Goal: Transaction & Acquisition: Book appointment/travel/reservation

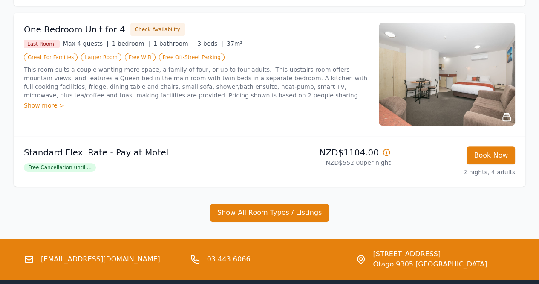
scroll to position [134, 0]
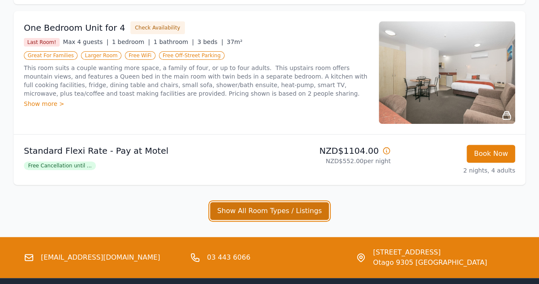
click at [247, 208] on button "Show All Room Types / Listings" at bounding box center [269, 211] width 119 height 18
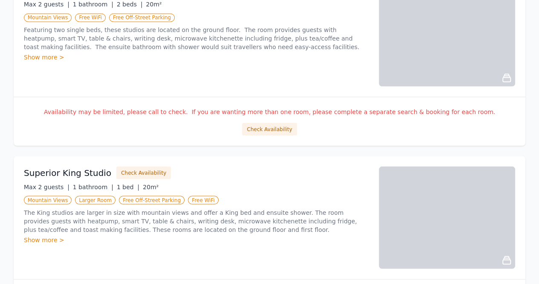
scroll to position [718, 0]
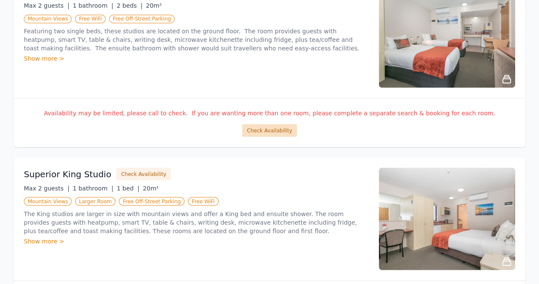
click at [270, 127] on button "Check Availability" at bounding box center [269, 130] width 55 height 13
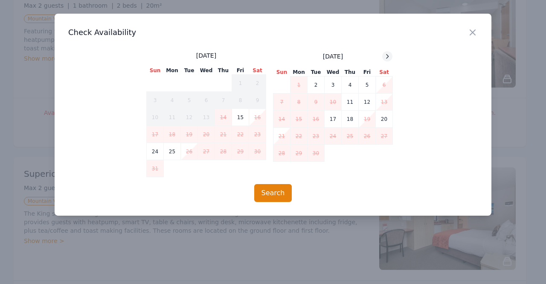
click at [387, 60] on div at bounding box center [387, 56] width 10 height 10
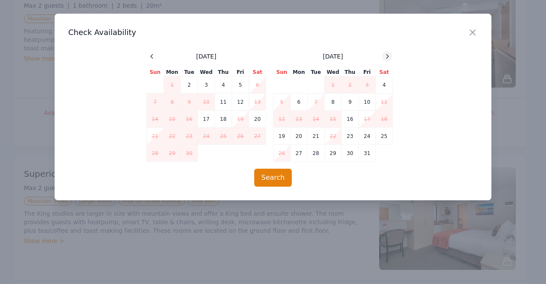
click at [387, 60] on div at bounding box center [387, 56] width 10 height 10
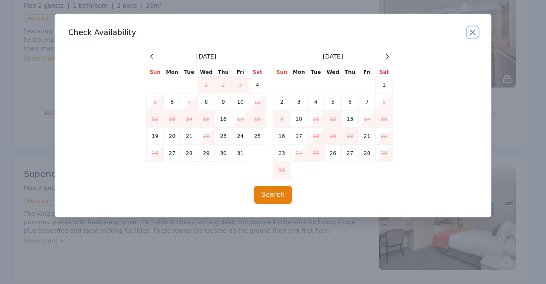
click at [471, 32] on icon "button" at bounding box center [472, 32] width 10 height 10
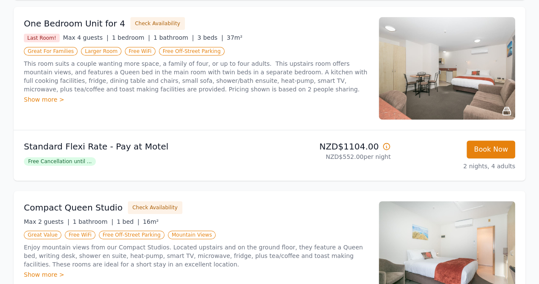
scroll to position [93, 0]
